Goal: Browse casually

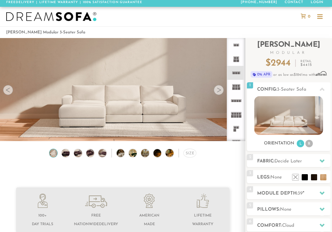
scroll to position [1, 0]
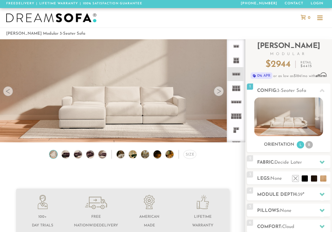
click at [220, 95] on div at bounding box center [219, 91] width 10 height 10
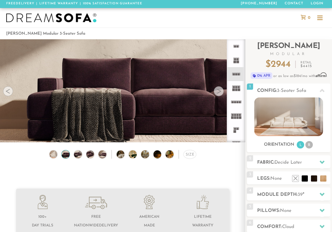
click at [220, 95] on div at bounding box center [219, 91] width 10 height 10
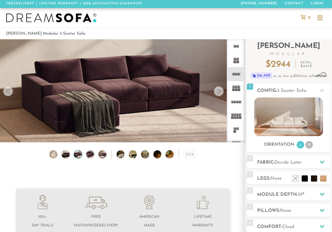
click at [220, 95] on div at bounding box center [219, 91] width 10 height 10
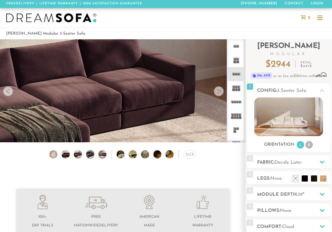
click at [220, 95] on div at bounding box center [219, 91] width 10 height 10
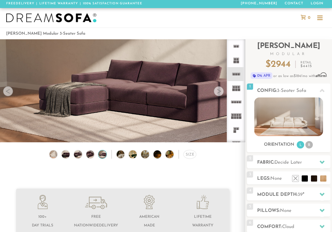
click at [220, 95] on div at bounding box center [219, 91] width 10 height 10
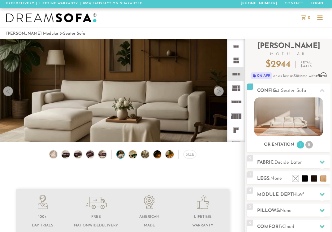
click at [220, 95] on div at bounding box center [219, 91] width 10 height 10
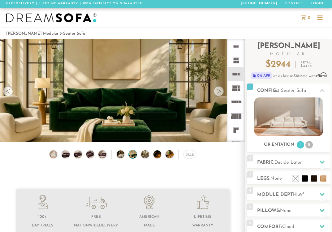
click at [220, 95] on div at bounding box center [219, 91] width 10 height 10
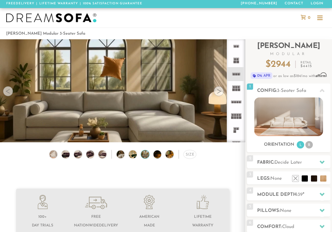
click at [220, 95] on div at bounding box center [219, 91] width 10 height 10
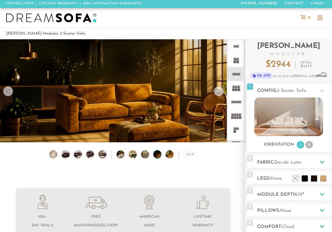
click at [220, 95] on div at bounding box center [219, 91] width 10 height 10
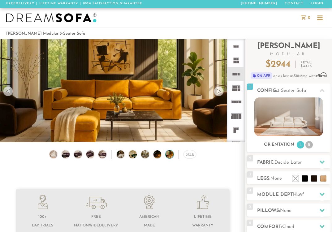
click at [220, 95] on div at bounding box center [219, 91] width 10 height 10
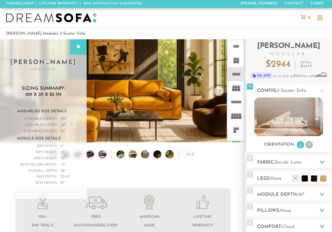
scroll to position [0, 0]
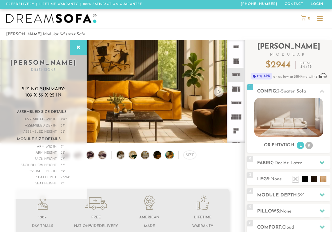
click at [34, 17] on img at bounding box center [51, 18] width 90 height 9
